Goal: Task Accomplishment & Management: Manage account settings

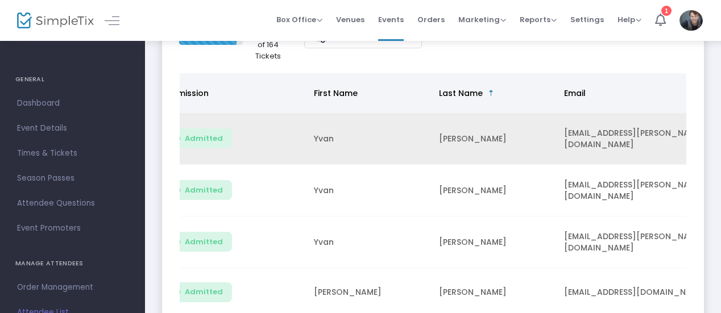
scroll to position [0, 36]
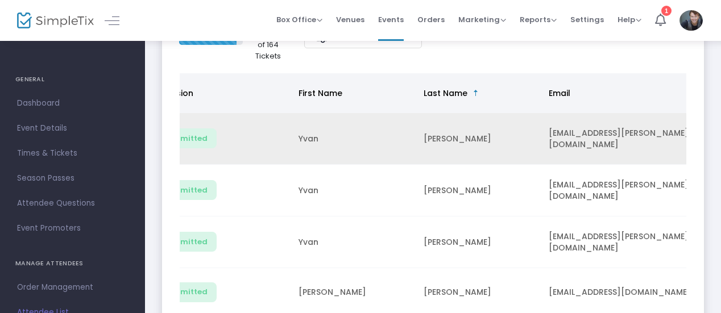
click at [550, 139] on td "yvster@rogers.com" at bounding box center [627, 139] width 170 height 52
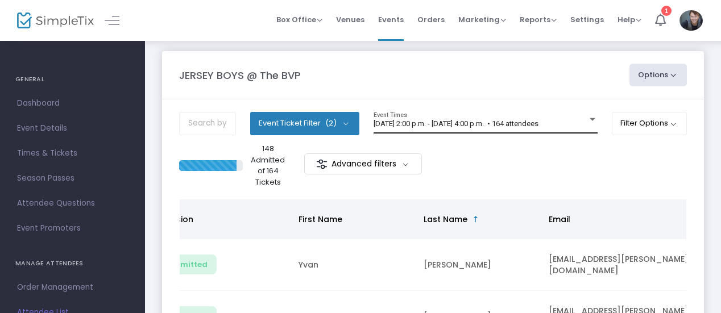
scroll to position [6, 0]
click at [538, 126] on span "2025-08-13 @ 2:00 p.m. - 2025-08-13 @ 4:00 p.m. • 164 attendees" at bounding box center [455, 123] width 165 height 9
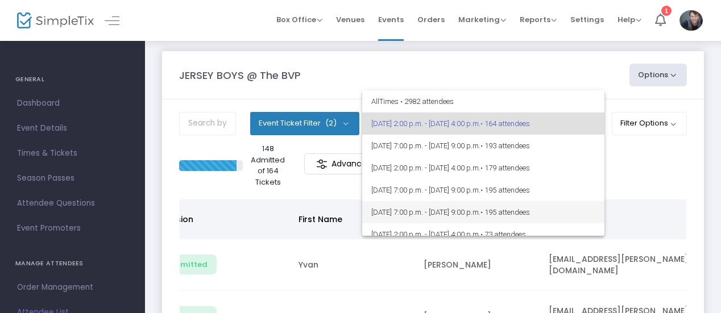
scroll to position [63, 0]
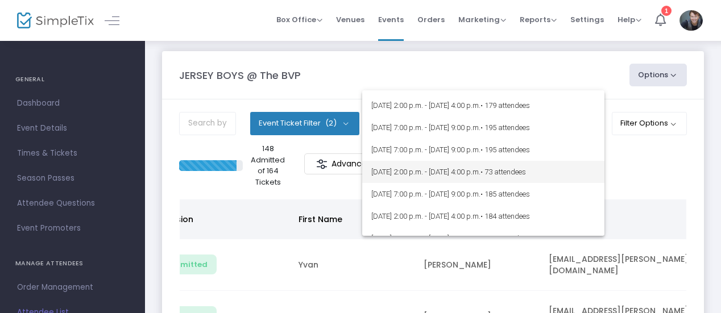
click at [526, 169] on span "• 73 attendees" at bounding box center [502, 172] width 45 height 9
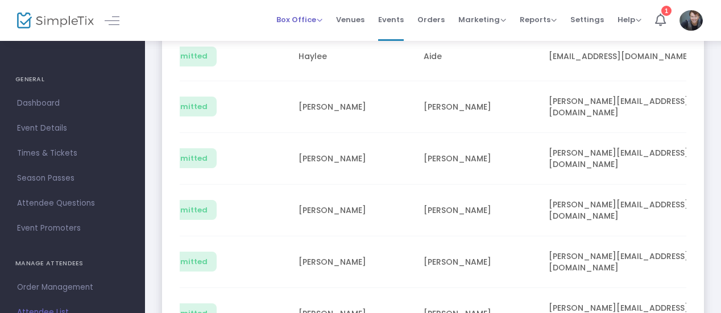
scroll to position [258, 0]
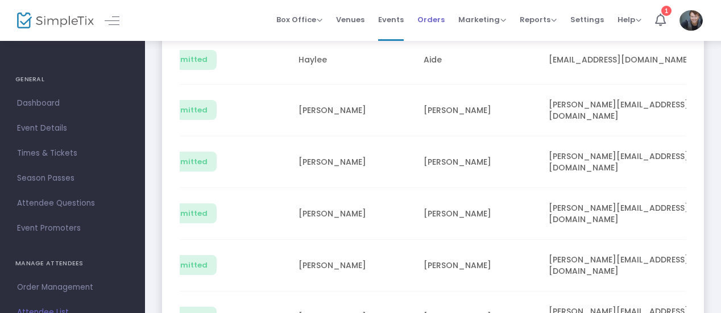
click at [432, 24] on span "Orders" at bounding box center [430, 19] width 27 height 29
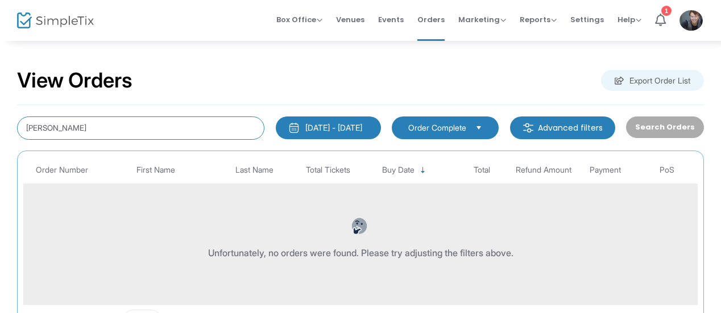
click at [139, 123] on input "joe middleton" at bounding box center [140, 127] width 247 height 23
type input "j"
type input "d"
type input "[PERSON_NAME]"
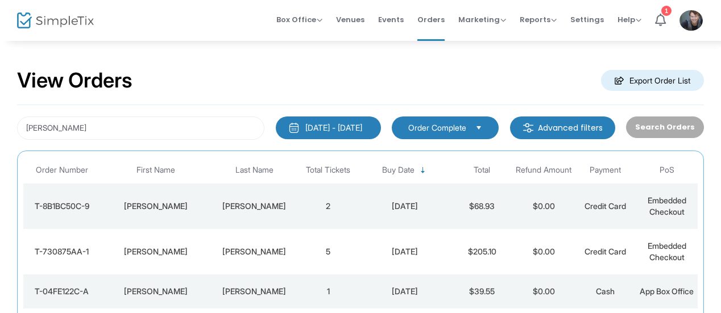
click at [372, 209] on div "[DATE]" at bounding box center [404, 206] width 86 height 11
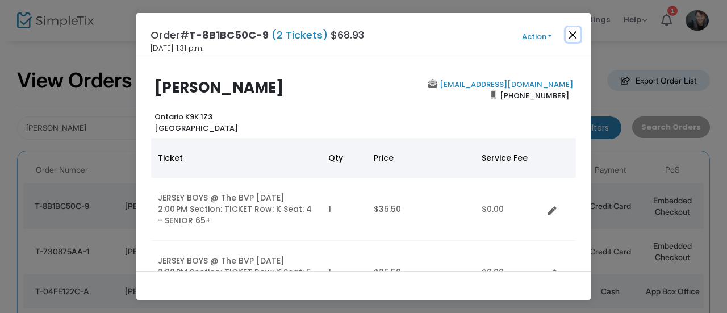
click at [572, 38] on button "Close" at bounding box center [573, 34] width 15 height 15
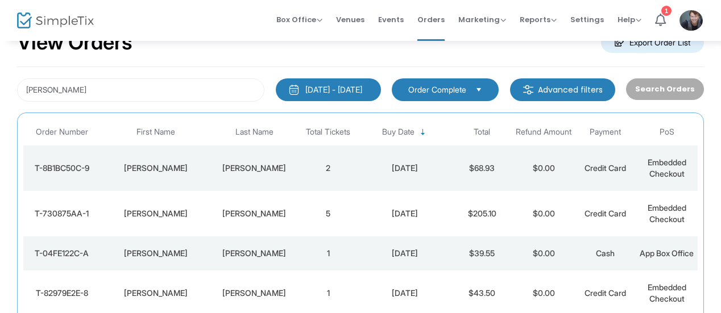
scroll to position [35, 0]
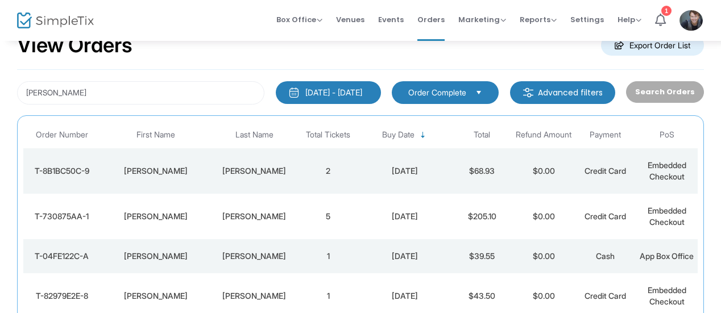
click at [310, 167] on td "2" at bounding box center [327, 170] width 61 height 45
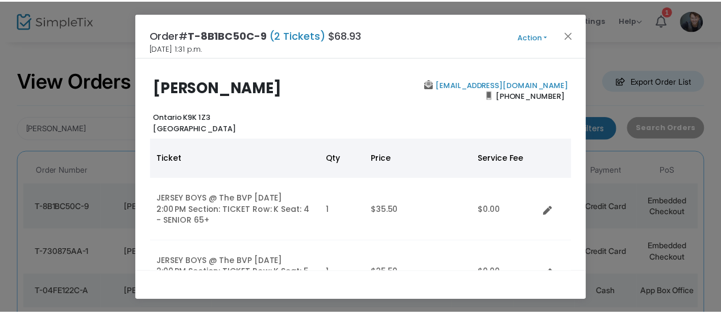
scroll to position [78, 0]
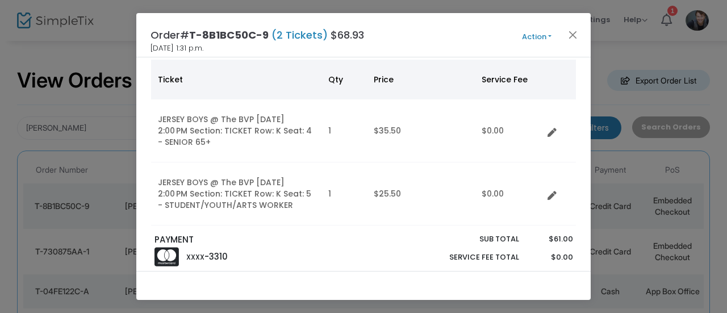
click at [534, 35] on button "Action" at bounding box center [537, 37] width 68 height 13
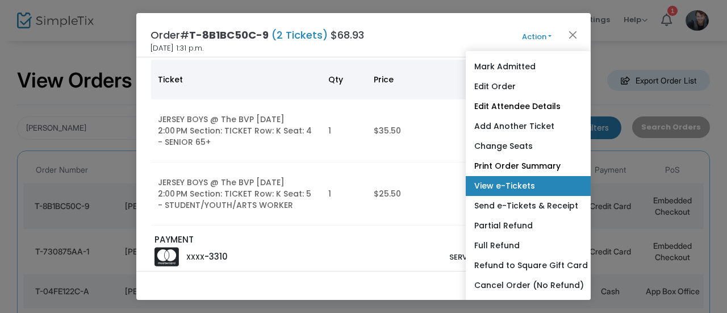
click at [517, 188] on link "View e-Tickets" at bounding box center [528, 186] width 125 height 20
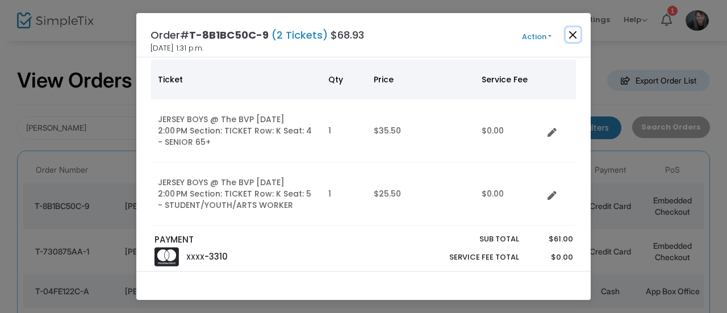
click at [575, 38] on button "Close" at bounding box center [573, 34] width 15 height 15
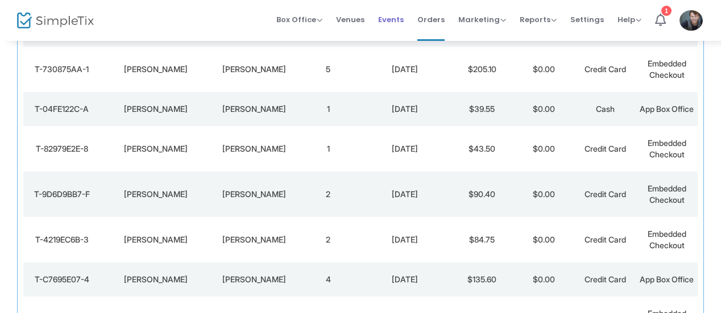
click at [385, 24] on span "Events" at bounding box center [391, 19] width 26 height 29
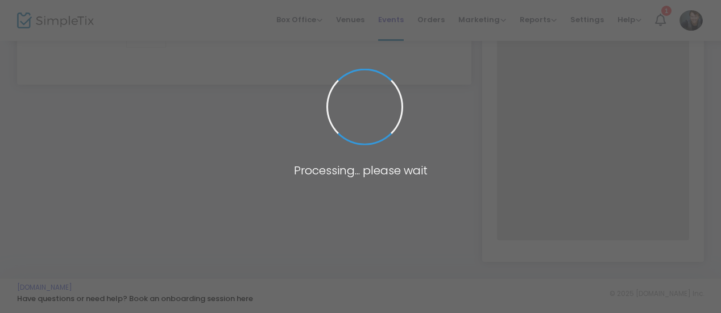
scroll to position [312, 0]
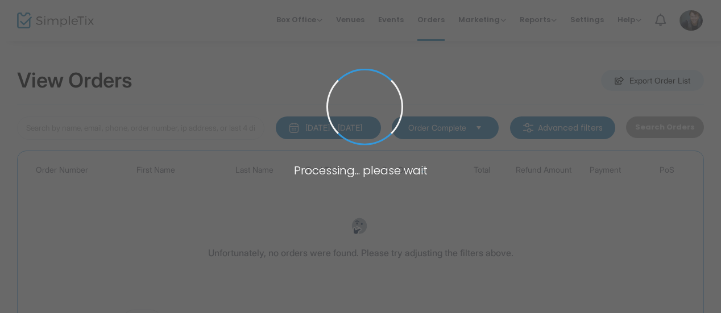
type input "[PERSON_NAME]"
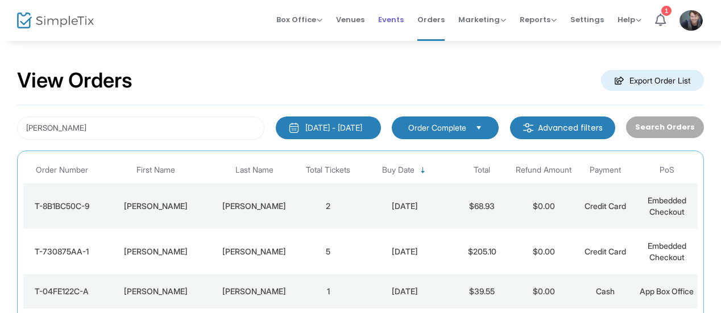
click at [394, 16] on span "Events" at bounding box center [391, 19] width 26 height 29
